Goal: Information Seeking & Learning: Check status

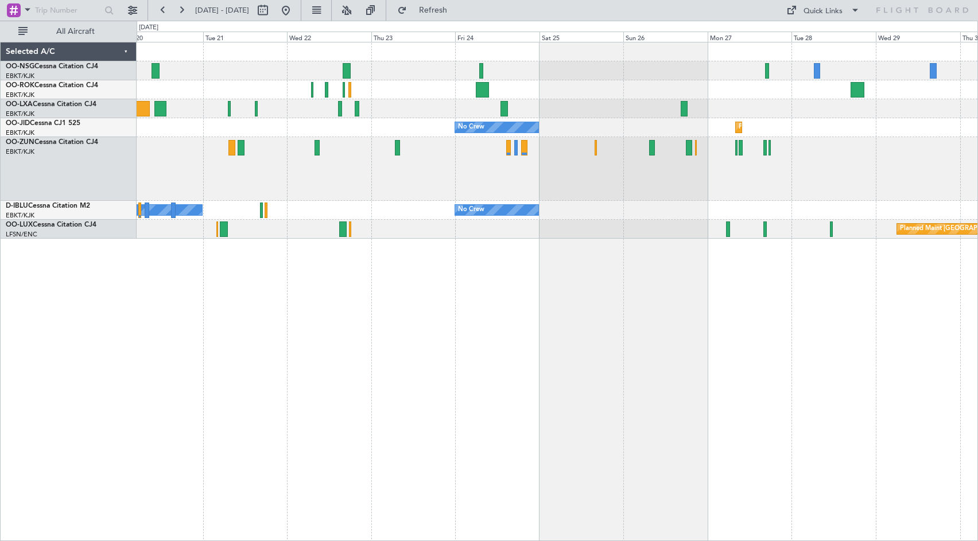
click at [877, 186] on div "No Crew [GEOGRAPHIC_DATA] ([GEOGRAPHIC_DATA] National) Planned Maint [GEOGRAPHI…" at bounding box center [557, 140] width 841 height 196
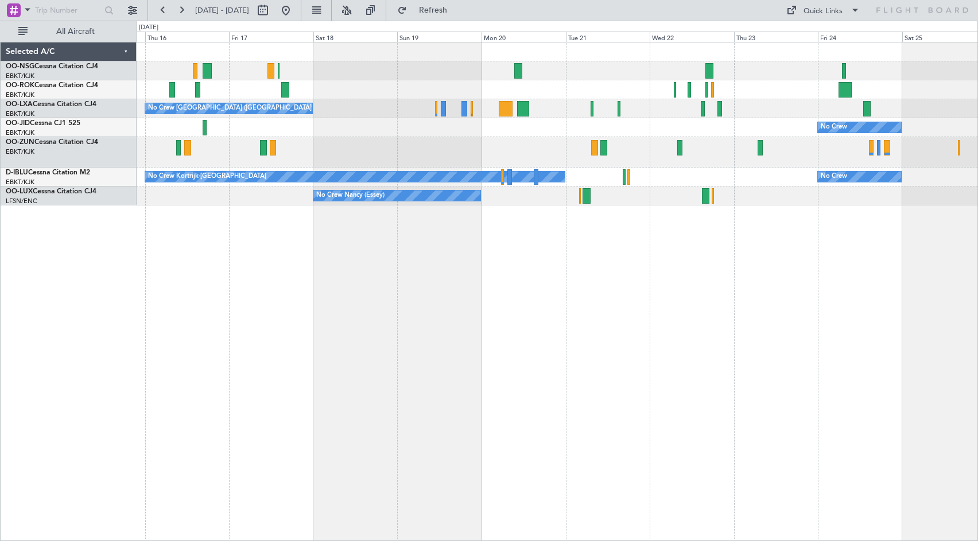
click at [561, 158] on div at bounding box center [557, 152] width 841 height 30
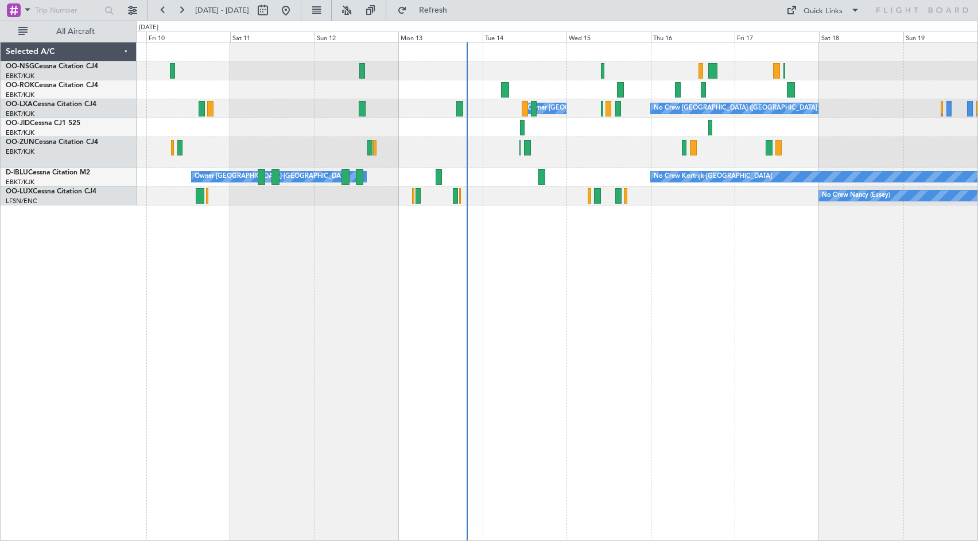
click at [684, 170] on div "No Crew [GEOGRAPHIC_DATA] ([GEOGRAPHIC_DATA] National) Owner [GEOGRAPHIC_DATA]-…" at bounding box center [557, 123] width 841 height 163
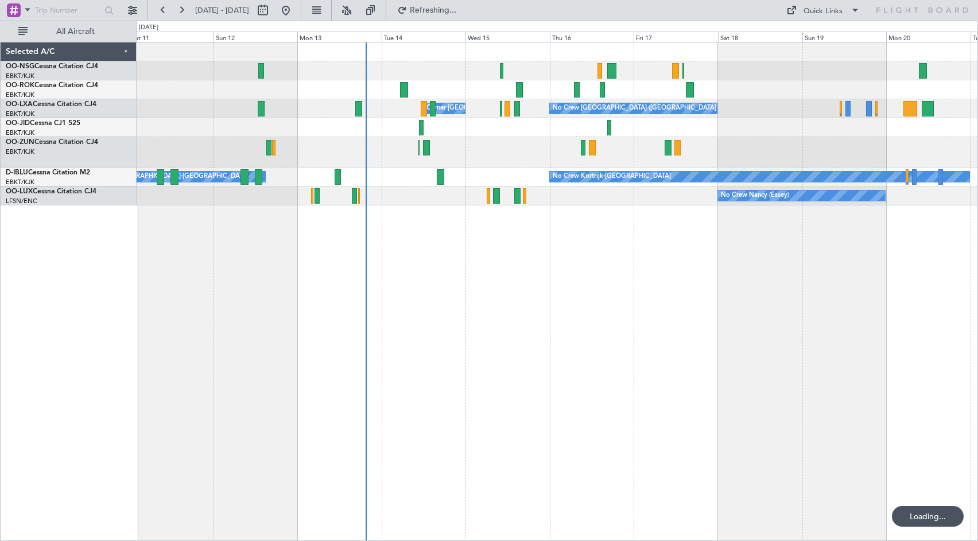
click at [507, 161] on div at bounding box center [557, 152] width 841 height 30
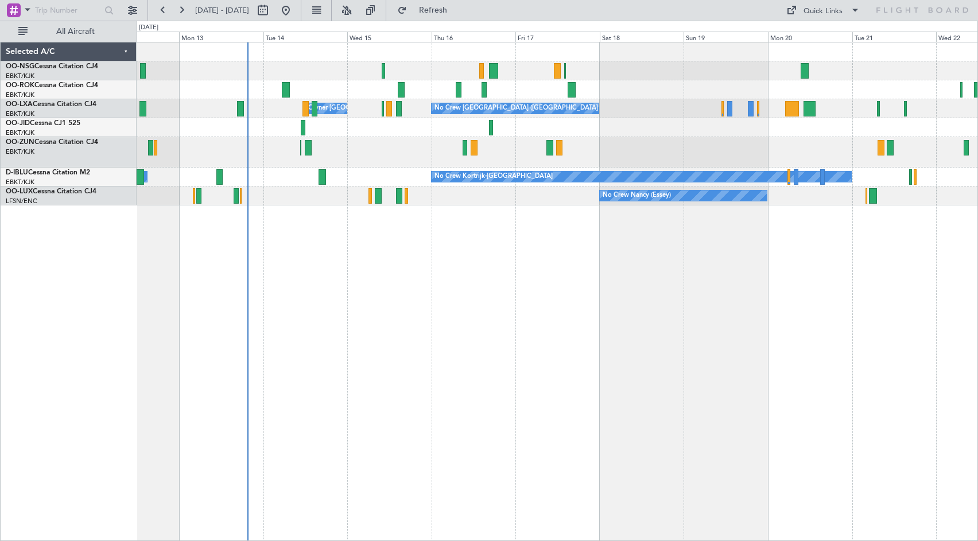
click at [648, 139] on div "No Crew [GEOGRAPHIC_DATA] ([GEOGRAPHIC_DATA] National) Owner [GEOGRAPHIC_DATA]-…" at bounding box center [557, 123] width 841 height 163
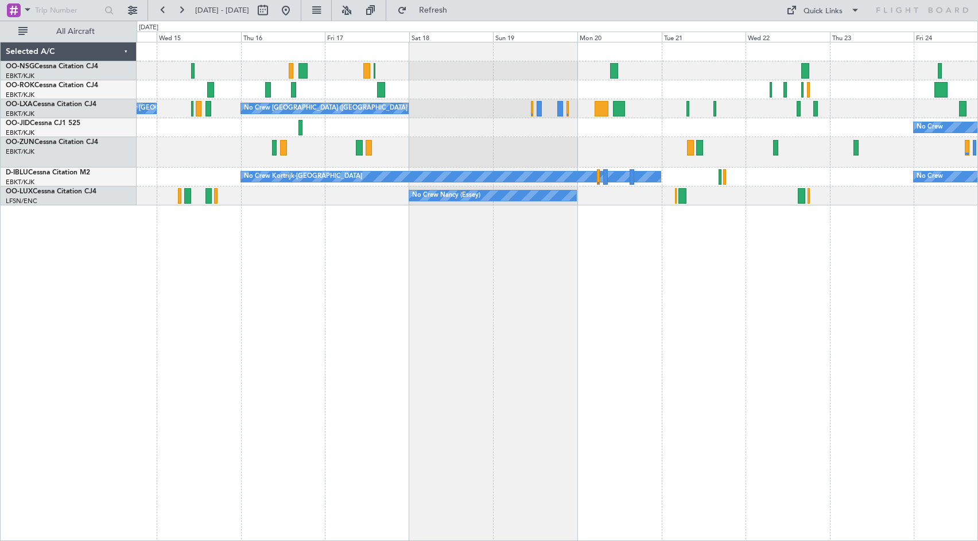
click at [594, 103] on div "No Crew [GEOGRAPHIC_DATA] ([GEOGRAPHIC_DATA] National) Owner [GEOGRAPHIC_DATA]-…" at bounding box center [557, 123] width 841 height 163
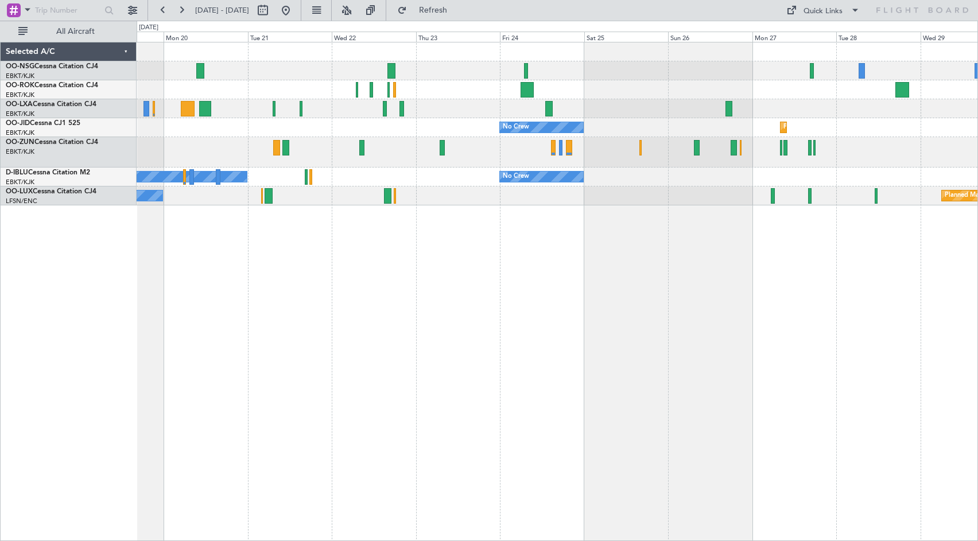
click at [554, 64] on div at bounding box center [557, 70] width 841 height 19
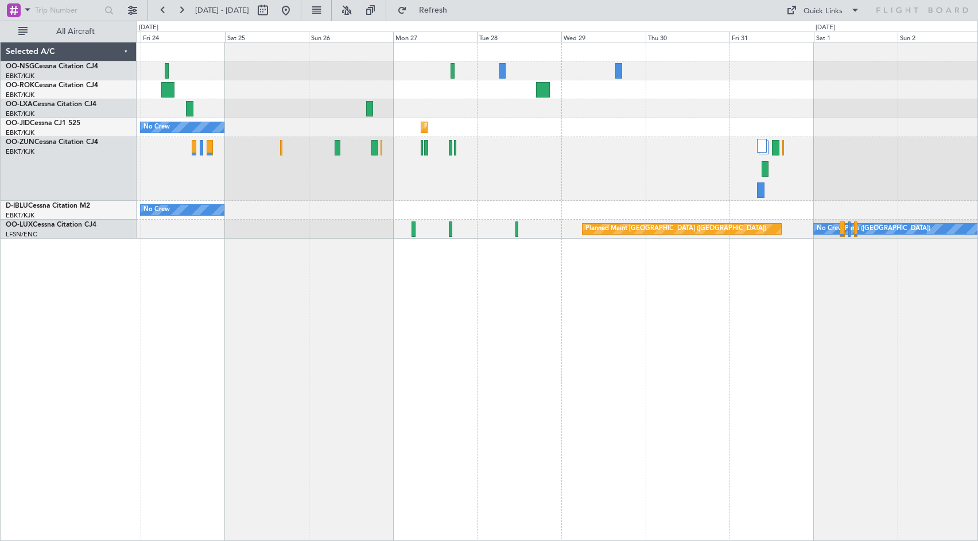
click at [567, 146] on div "No Crew Planned Maint [GEOGRAPHIC_DATA]-[GEOGRAPHIC_DATA] No Crew Planned Maint…" at bounding box center [557, 140] width 841 height 196
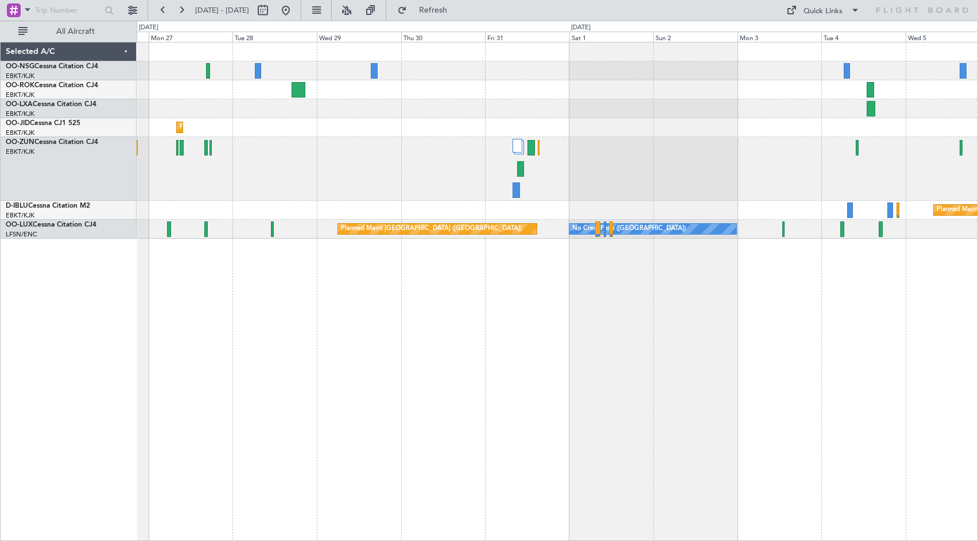
click at [505, 127] on div "Planned Maint Kortrijk-[GEOGRAPHIC_DATA] Planned Maint [GEOGRAPHIC_DATA]-[GEOGR…" at bounding box center [557, 140] width 841 height 196
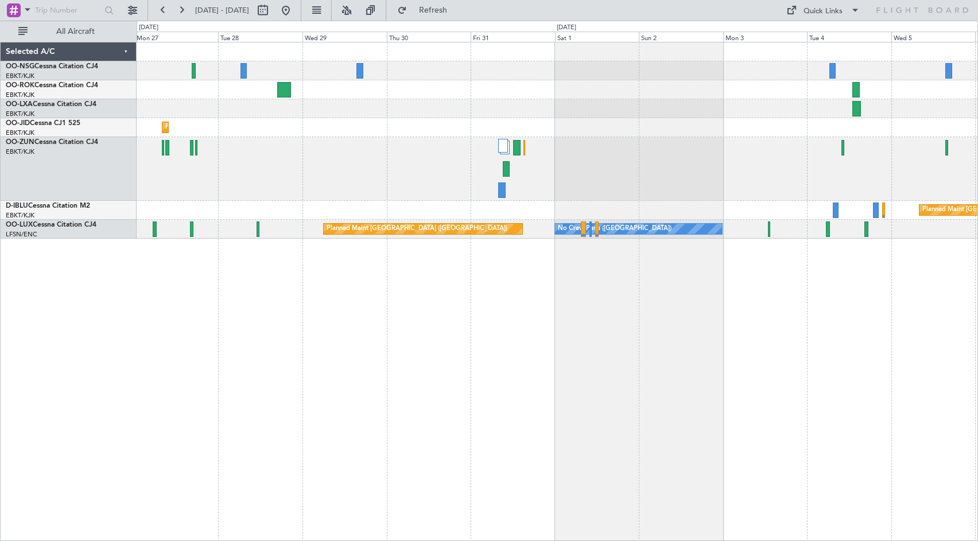
click at [751, 107] on div "Planned Maint Kortrijk-[GEOGRAPHIC_DATA]" at bounding box center [557, 108] width 841 height 19
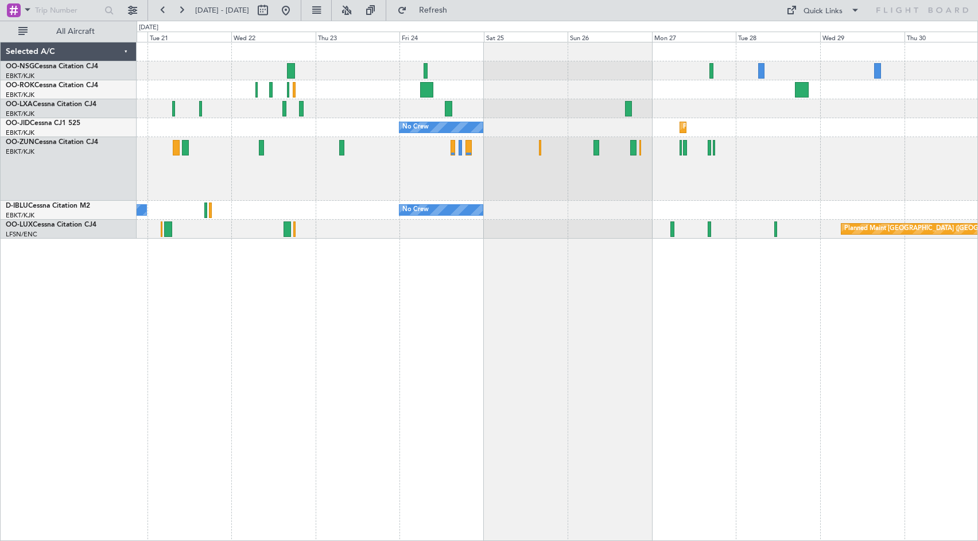
click at [756, 125] on div "Planned Maint Kortrijk-[GEOGRAPHIC_DATA] No Crew" at bounding box center [557, 127] width 841 height 19
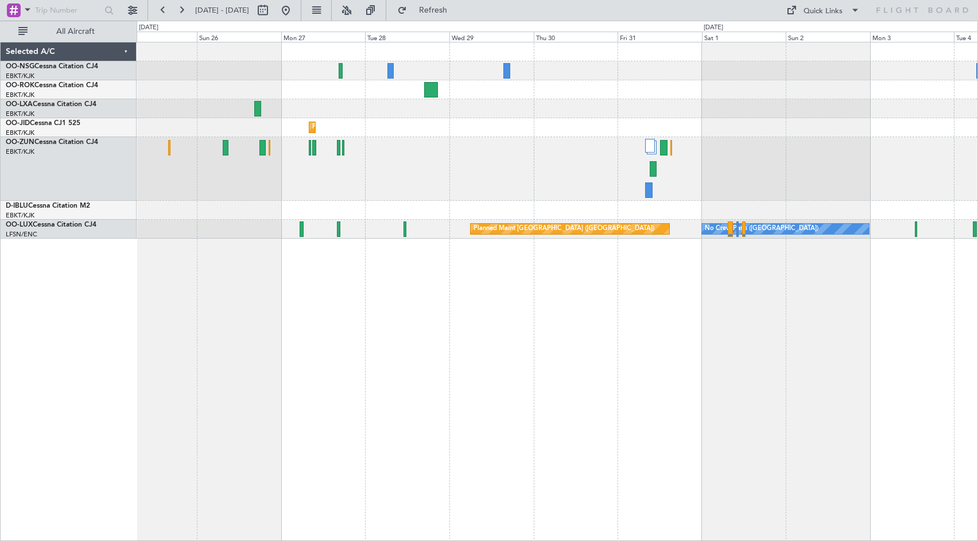
click at [422, 161] on div "Planned Maint Kortrijk-[GEOGRAPHIC_DATA] No Crew No Crew Planned Maint [GEOGRAP…" at bounding box center [557, 140] width 841 height 196
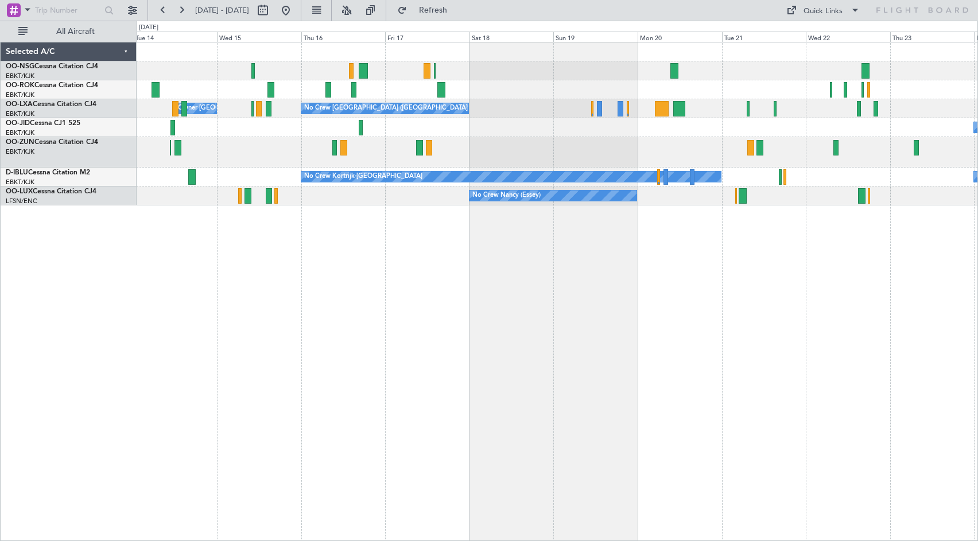
click at [649, 154] on div at bounding box center [557, 152] width 841 height 30
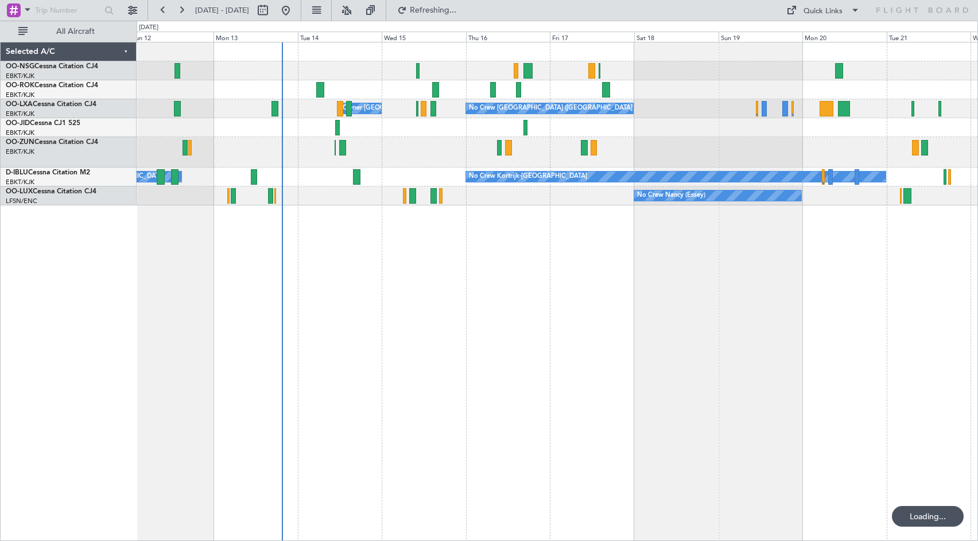
click at [675, 157] on div at bounding box center [557, 152] width 841 height 30
